Goal: Navigation & Orientation: Understand site structure

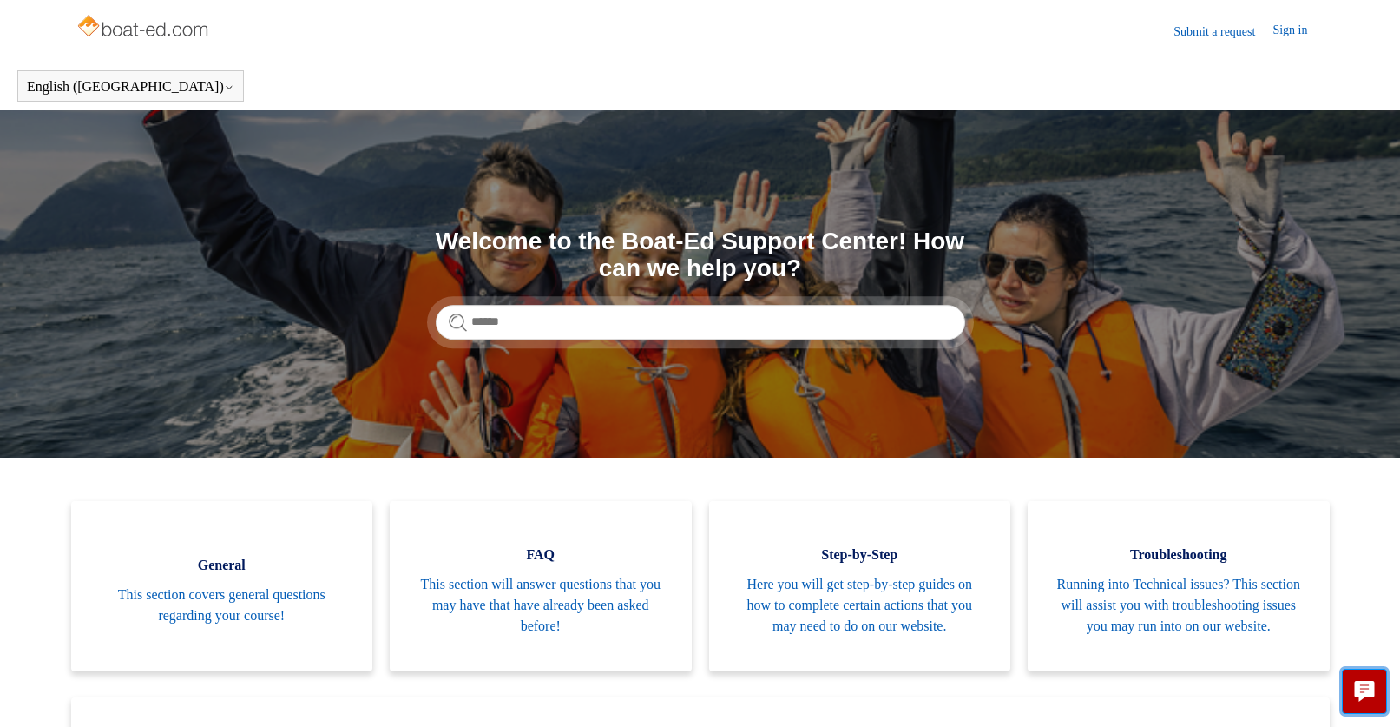
click at [1379, 688] on button "Live chat" at bounding box center [1364, 690] width 45 height 45
click at [148, 30] on img at bounding box center [145, 27] width 138 height 35
click at [1040, 81] on header "English ([GEOGRAPHIC_DATA]) Español [DEMOGRAPHIC_DATA]" at bounding box center [700, 86] width 1400 height 49
